Goal: Find specific page/section: Find specific page/section

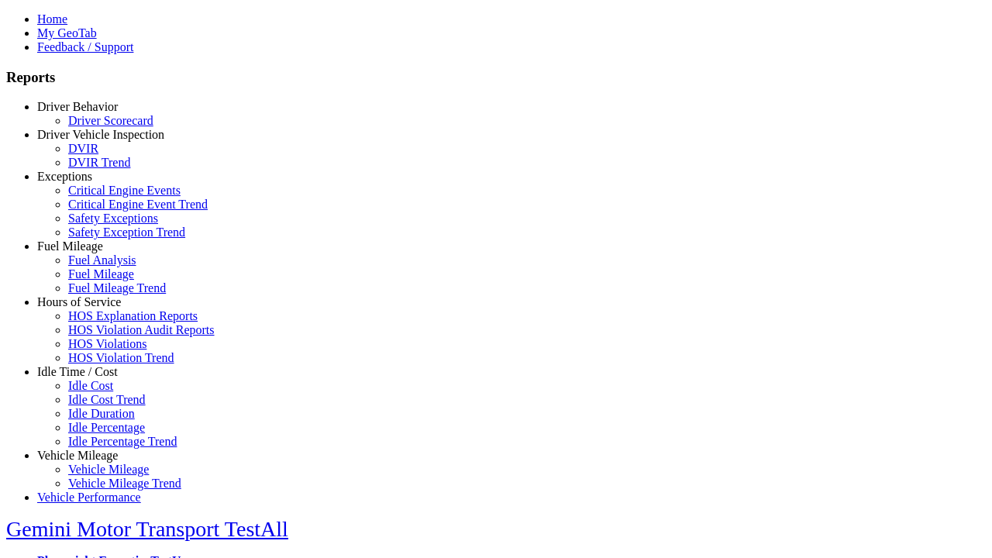
click at [89, 378] on link "Idle Time / Cost" at bounding box center [77, 371] width 81 height 13
click at [101, 392] on link "Idle Cost" at bounding box center [90, 385] width 45 height 13
select select
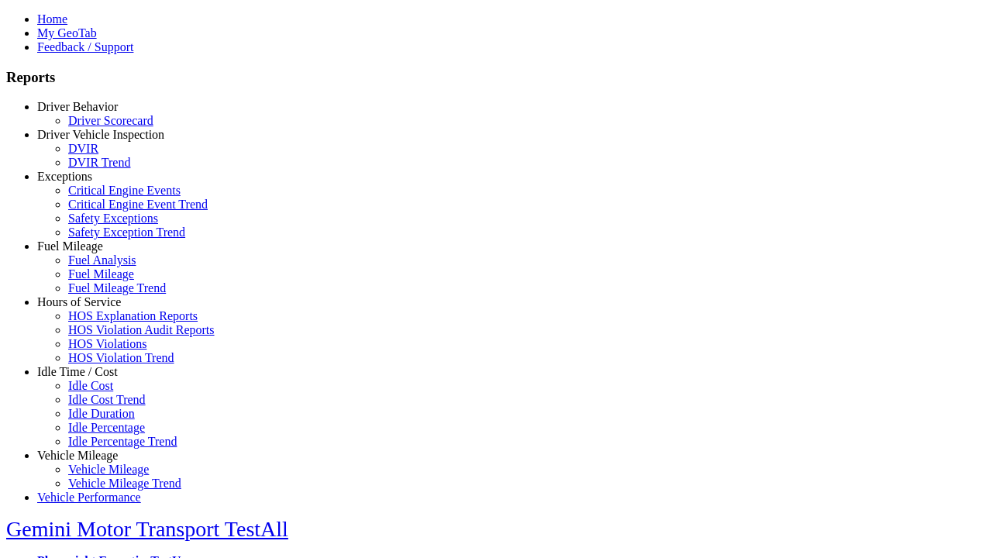
select select
